Goal: Transaction & Acquisition: Purchase product/service

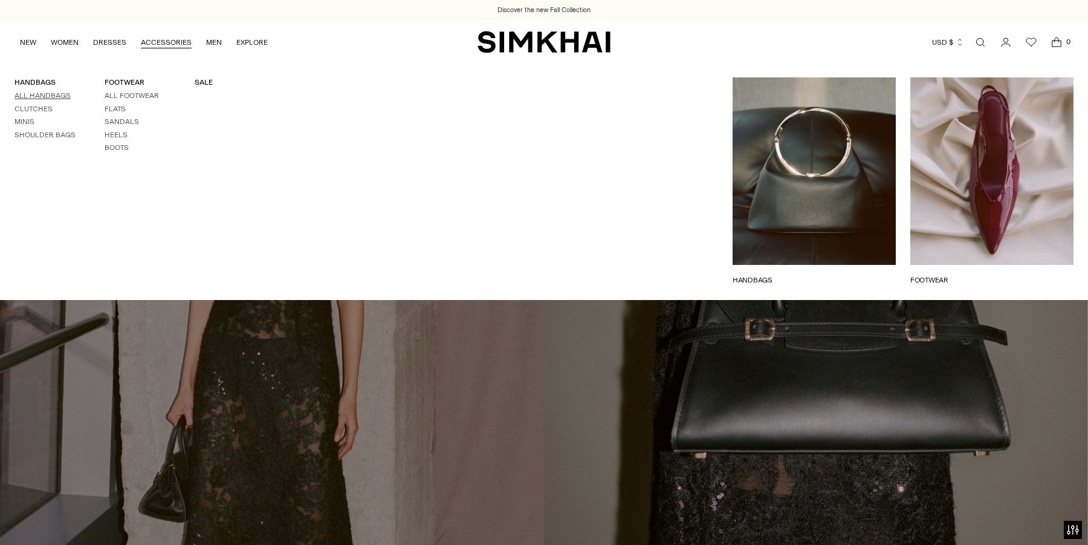
click at [51, 94] on link "All Handbags" at bounding box center [43, 95] width 56 height 8
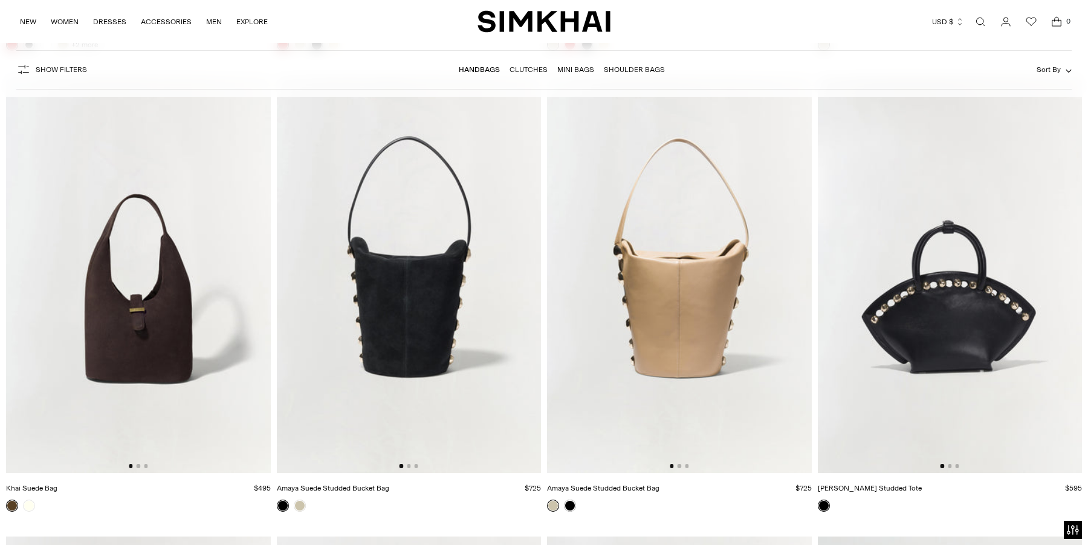
scroll to position [2862, 0]
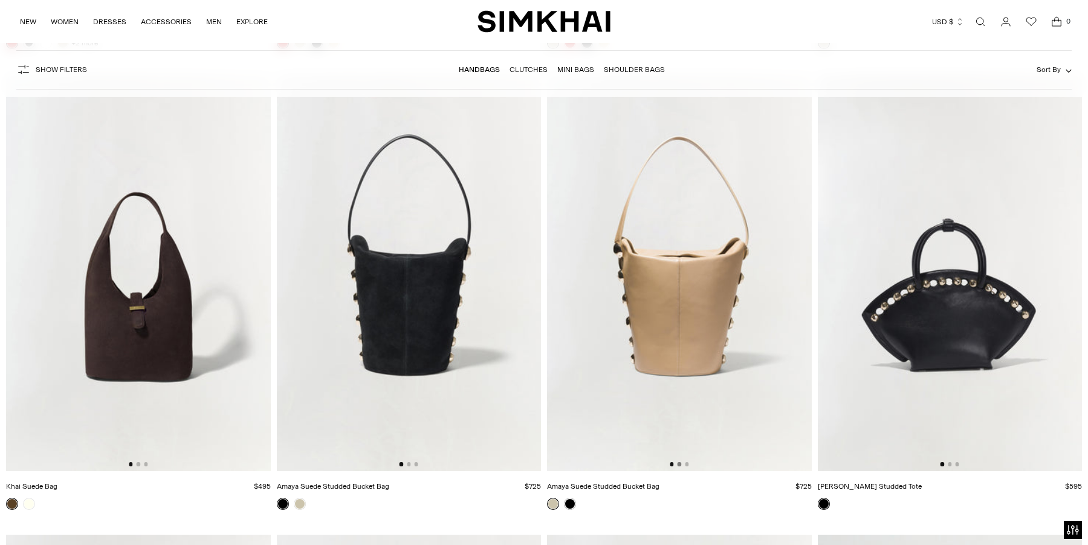
click at [678, 463] on button "Go to slide 2" at bounding box center [680, 464] width 4 height 4
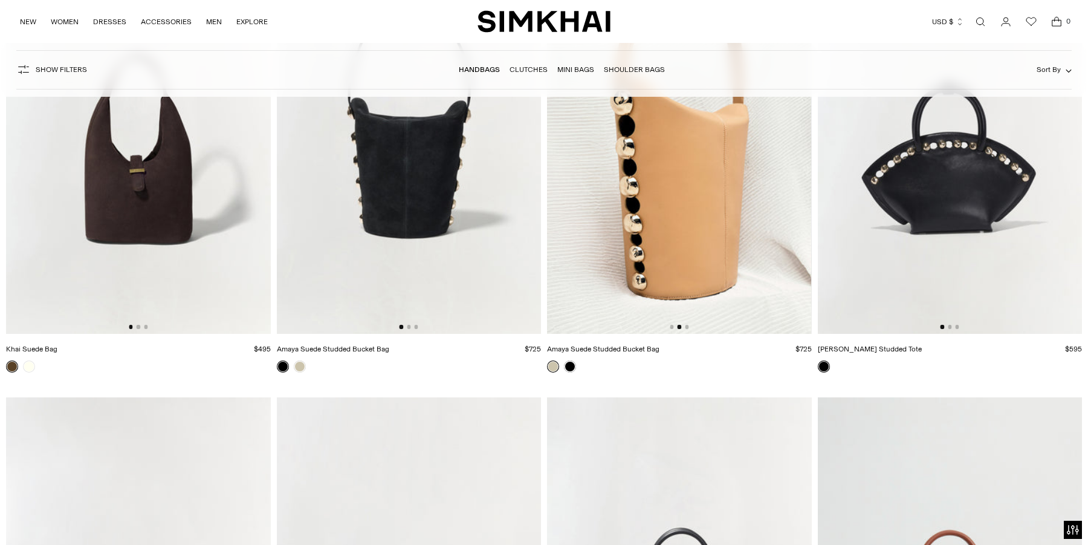
scroll to position [2470, 0]
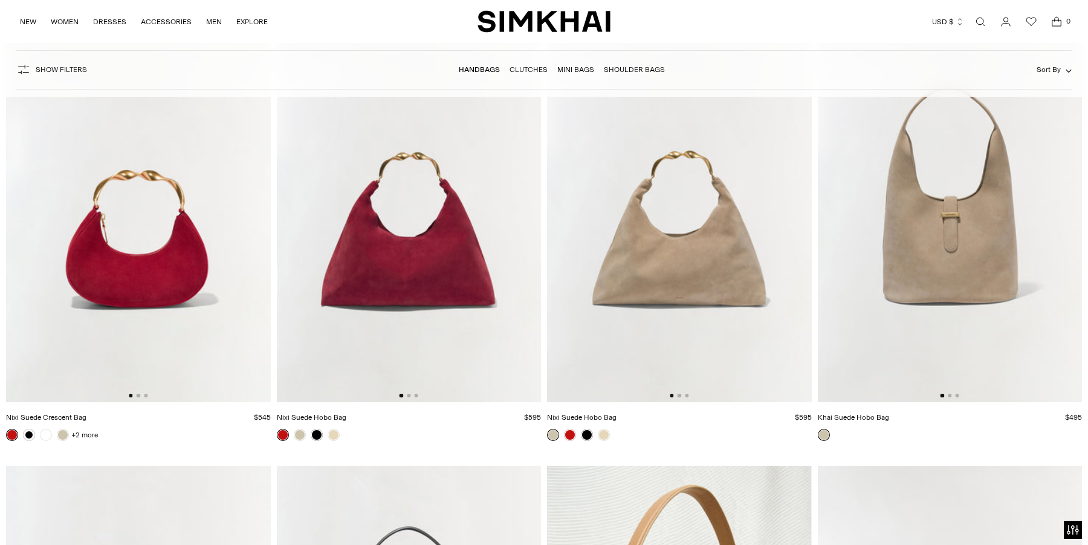
click at [168, 203] on img at bounding box center [138, 203] width 265 height 397
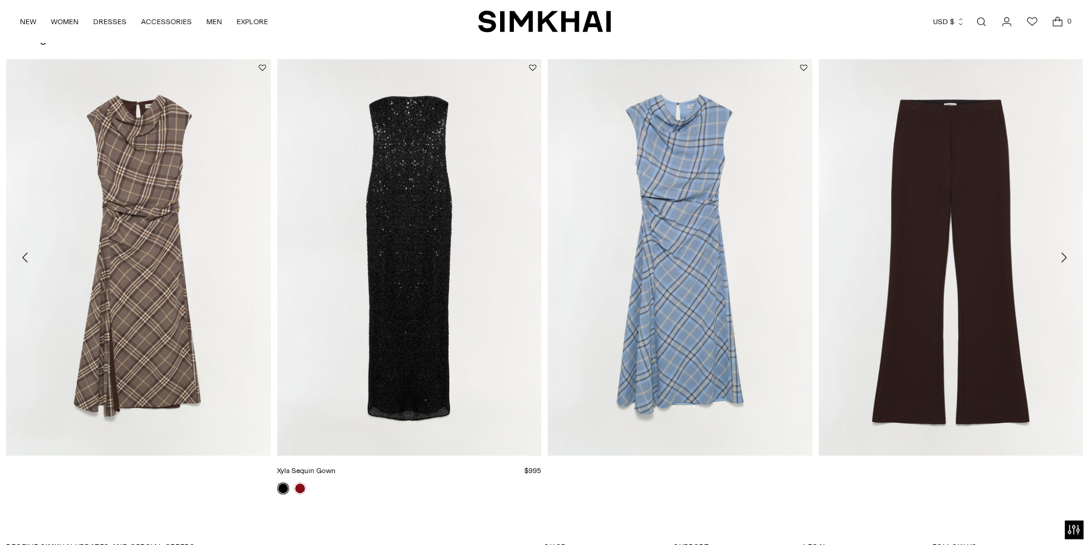
scroll to position [1287, 0]
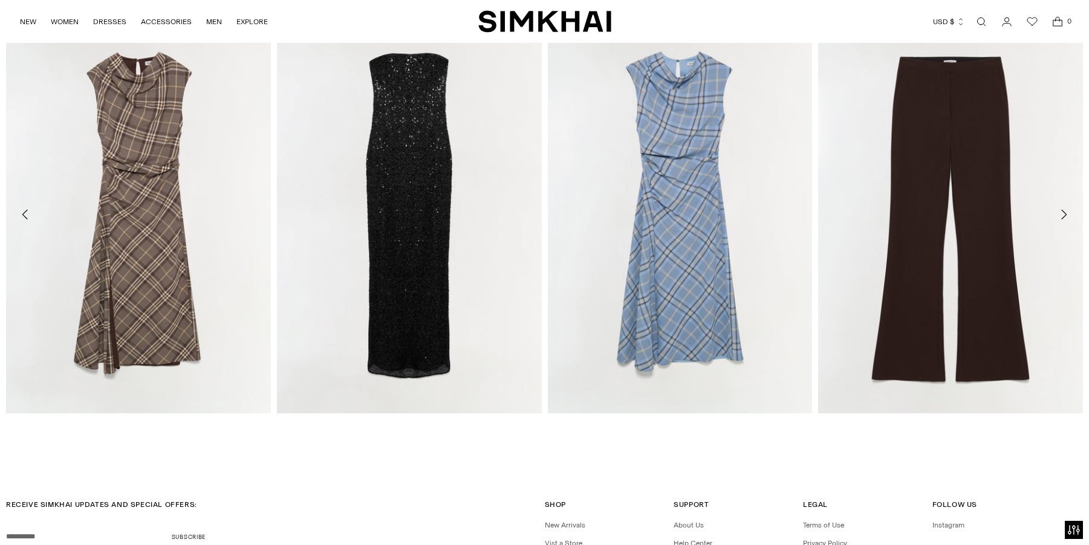
scroll to position [2187, 0]
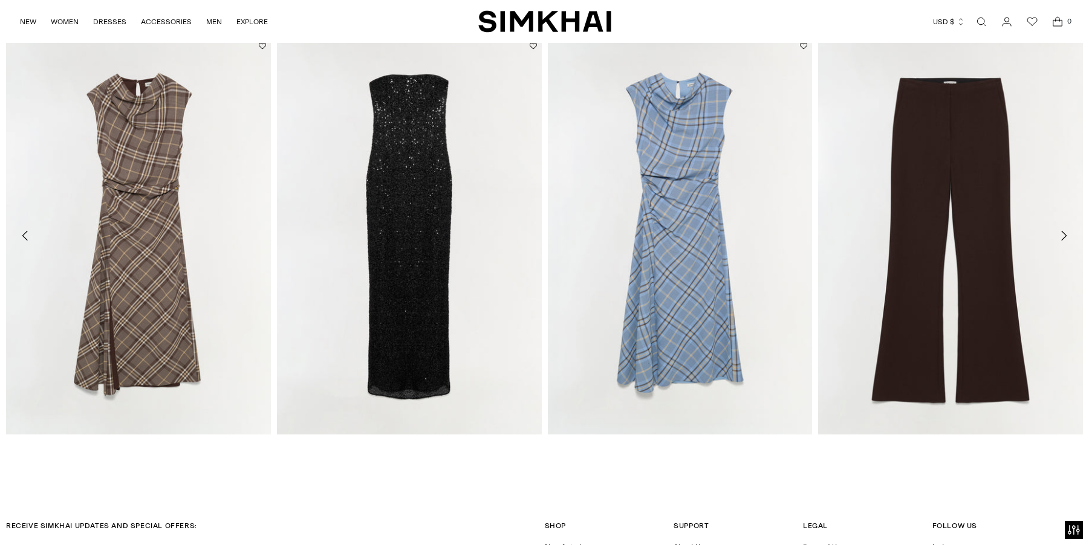
click at [1067, 235] on icon "Move to next carousel slide" at bounding box center [1063, 236] width 15 height 15
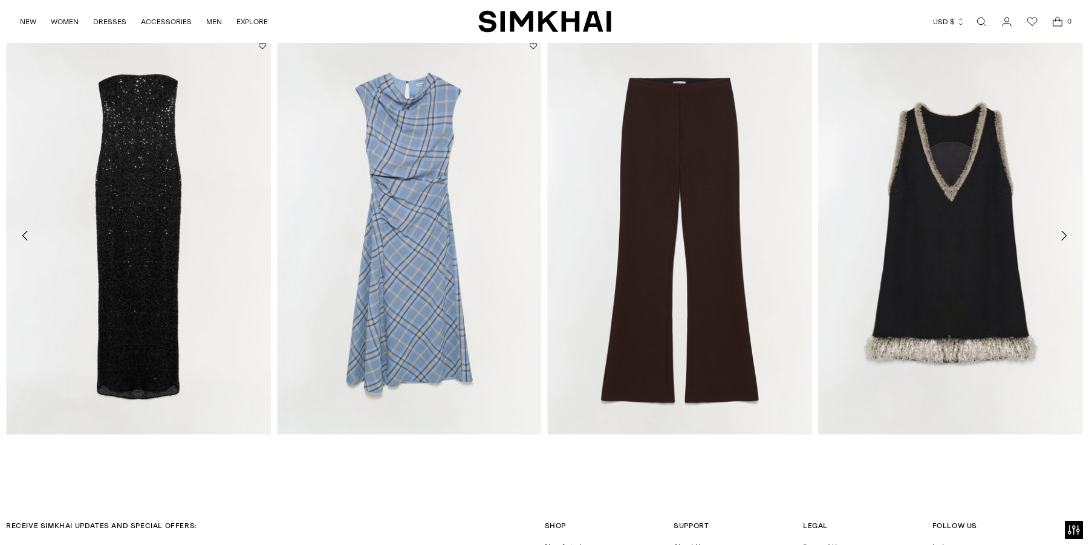
click at [1067, 235] on icon "Move to next carousel slide" at bounding box center [1063, 236] width 15 height 15
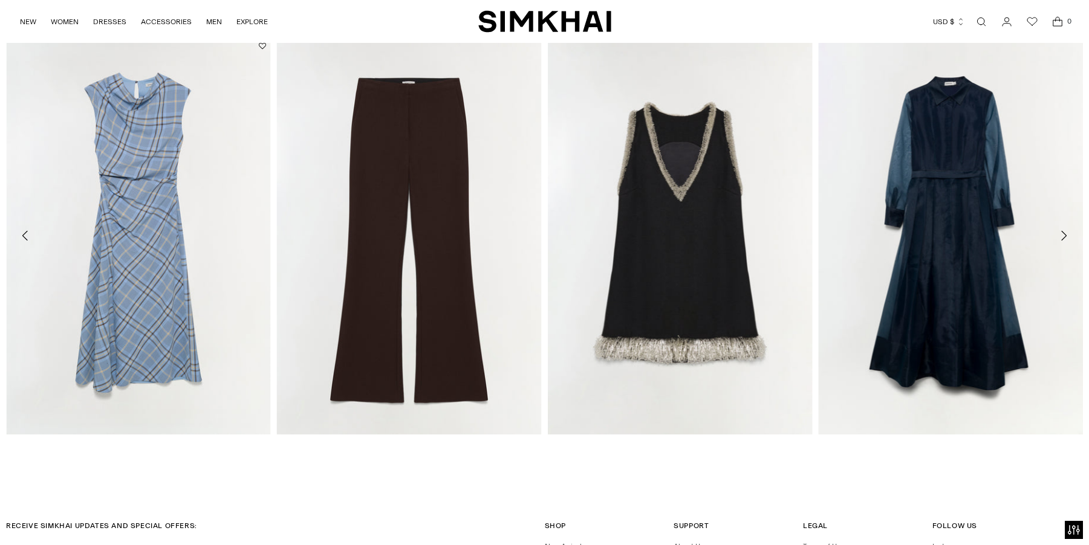
click at [1067, 235] on icon "Move to next carousel slide" at bounding box center [1063, 236] width 15 height 15
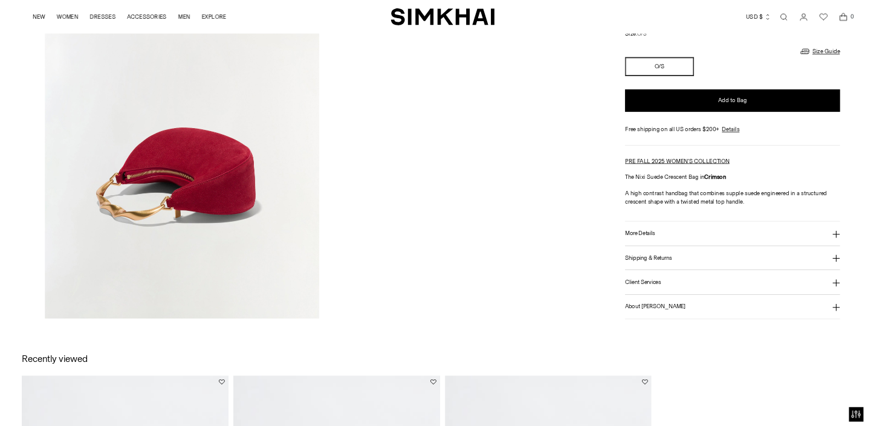
scroll to position [1060, 0]
